Goal: Transaction & Acquisition: Download file/media

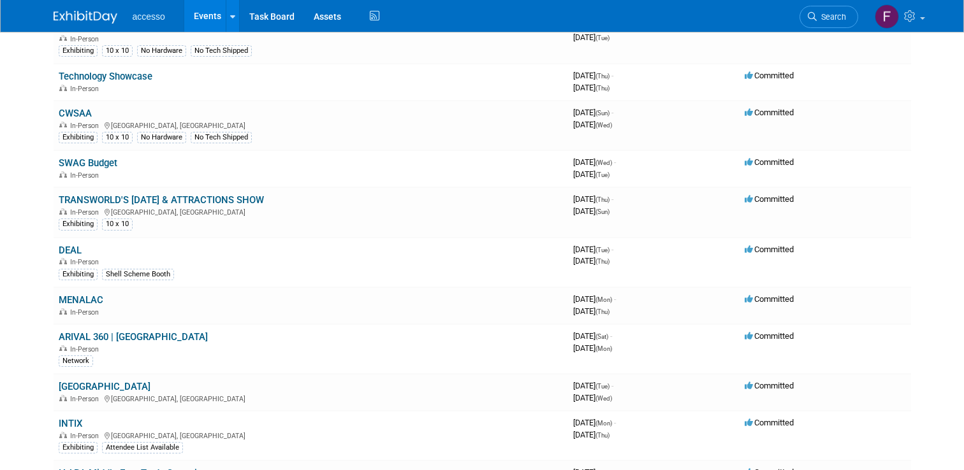
scroll to position [1266, 0]
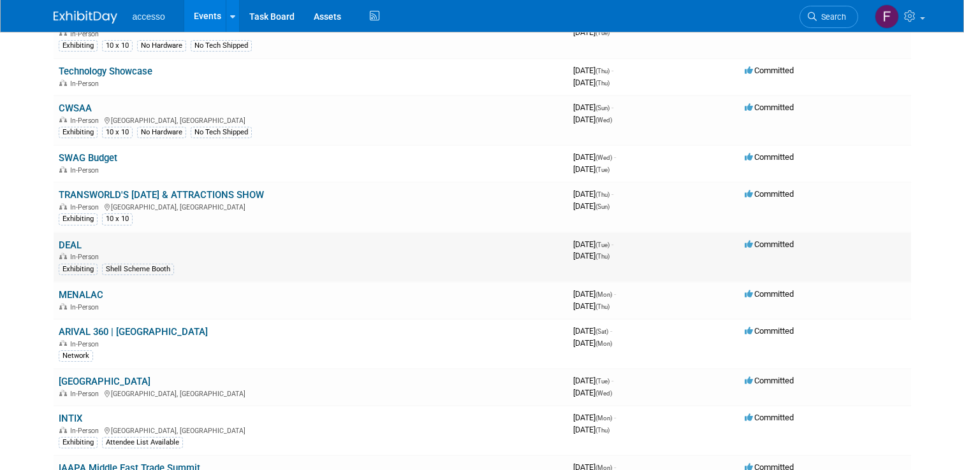
click at [71, 242] on link "DEAL" at bounding box center [70, 245] width 23 height 11
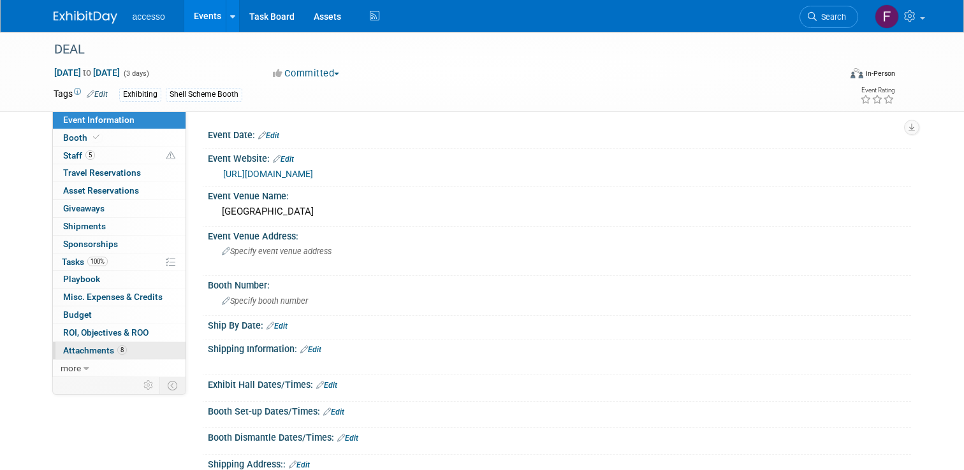
click at [109, 348] on span "Attachments 8" at bounding box center [95, 350] width 64 height 10
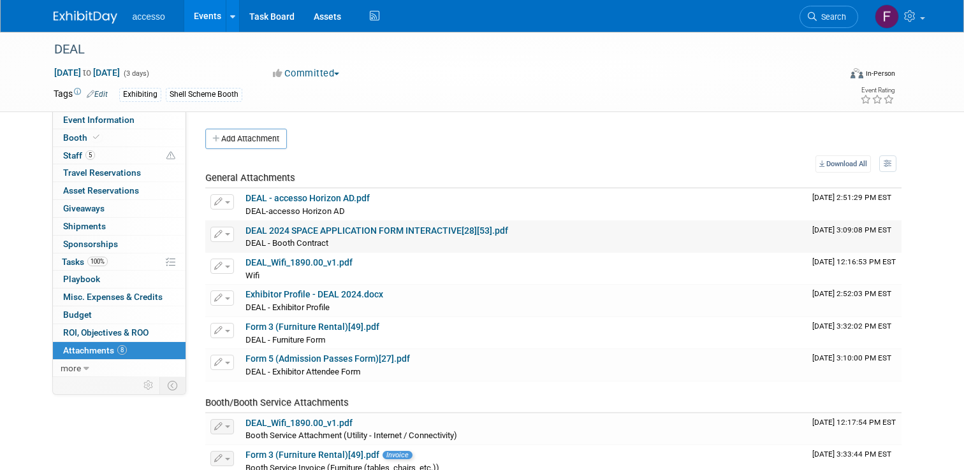
click at [357, 234] on link "DEAL 2024 SPACE APPLICATION FORM INTERACTIVE[28][53].pdf" at bounding box center [376, 231] width 263 height 10
